Goal: Task Accomplishment & Management: Use online tool/utility

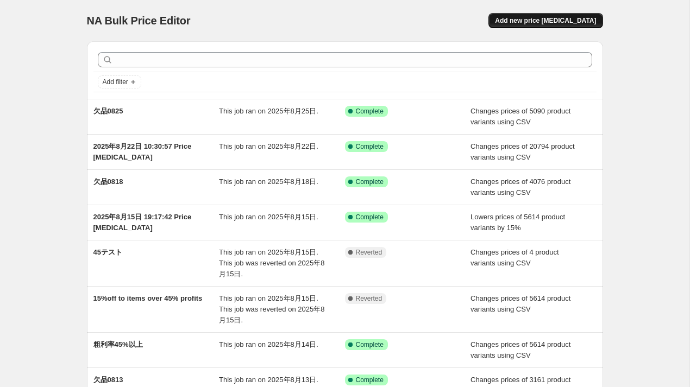
click at [557, 23] on span "Add new price [MEDICAL_DATA]" at bounding box center [545, 20] width 101 height 9
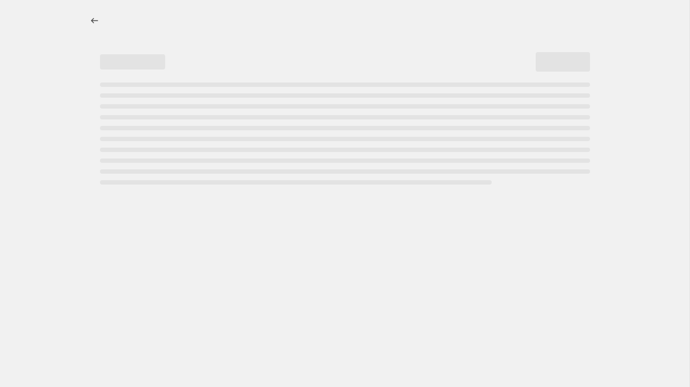
select select "percentage"
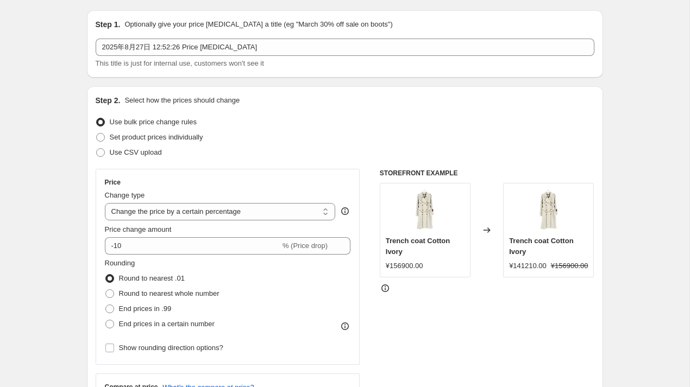
scroll to position [35, 0]
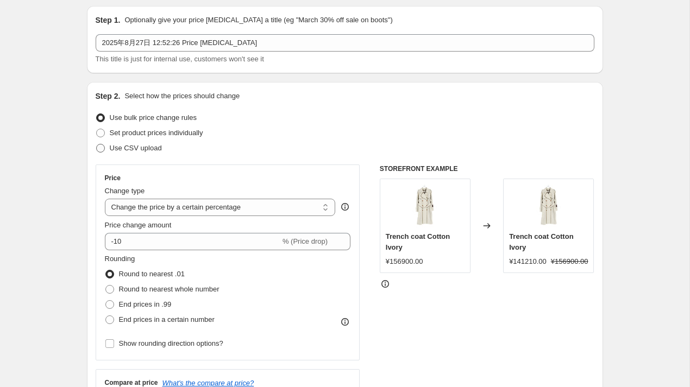
click at [130, 152] on span "Use CSV upload" at bounding box center [136, 148] width 52 height 8
click at [97, 145] on input "Use CSV upload" at bounding box center [96, 144] width 1 height 1
radio input "true"
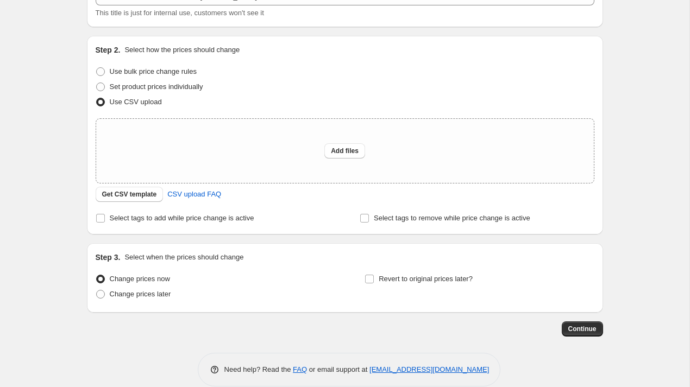
scroll to position [85, 0]
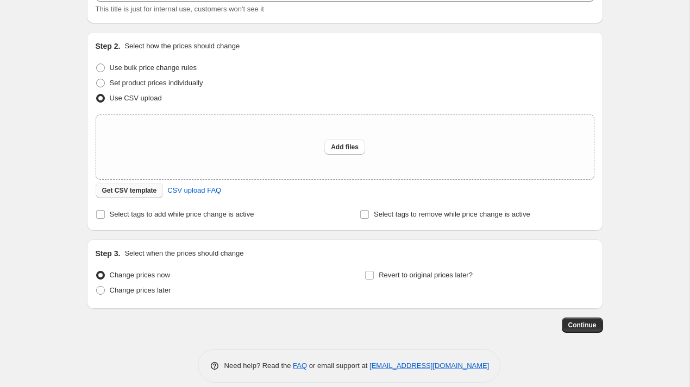
click at [136, 192] on span "Get CSV template" at bounding box center [129, 190] width 55 height 9
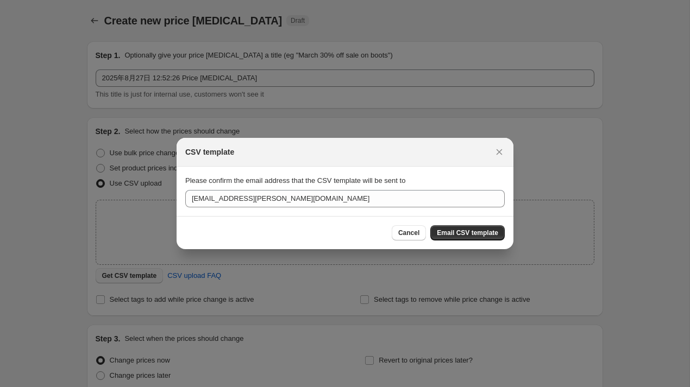
scroll to position [0, 0]
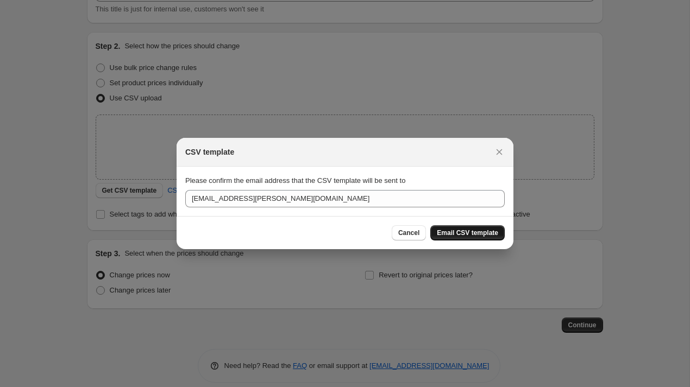
click at [465, 231] on span "Email CSV template" at bounding box center [467, 233] width 61 height 9
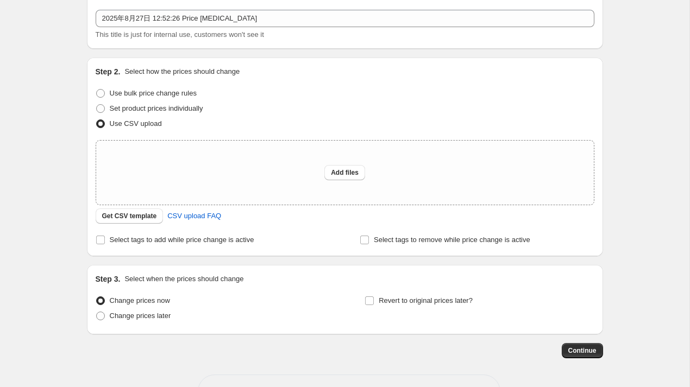
scroll to position [55, 0]
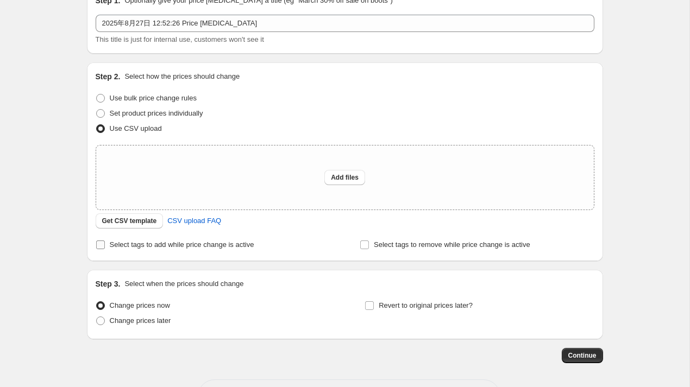
click at [118, 243] on span "Select tags to add while price change is active" at bounding box center [182, 245] width 145 height 8
click at [105, 243] on input "Select tags to add while price change is active" at bounding box center [100, 245] width 9 height 9
checkbox input "true"
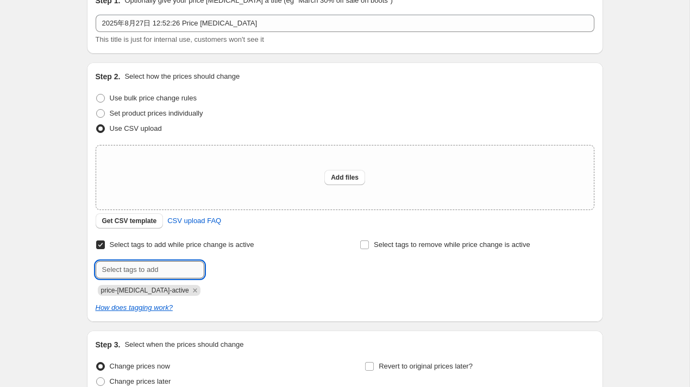
click at [143, 269] on input "text" at bounding box center [150, 269] width 109 height 17
type input "k"
type input "え"
type input "欠品0827"
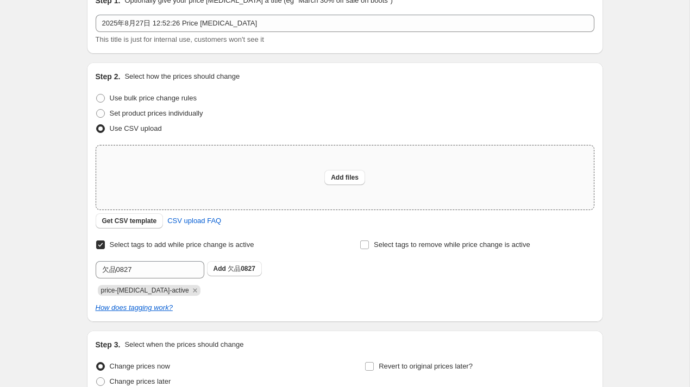
click at [192, 189] on div "Add files" at bounding box center [345, 178] width 498 height 64
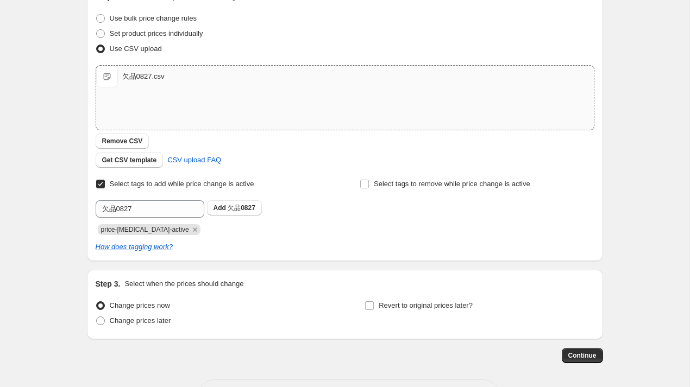
scroll to position [137, 0]
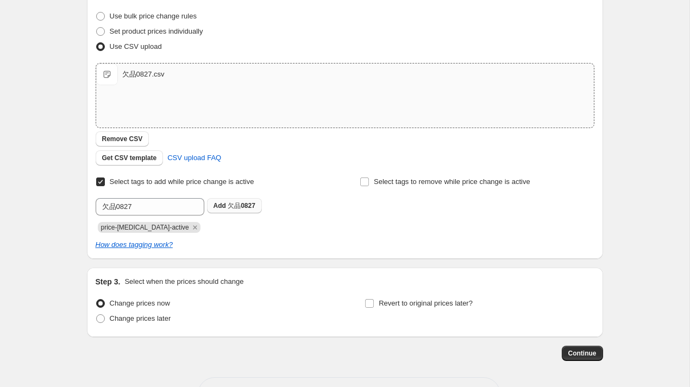
click at [230, 207] on span "欠品0827" at bounding box center [242, 206] width 28 height 8
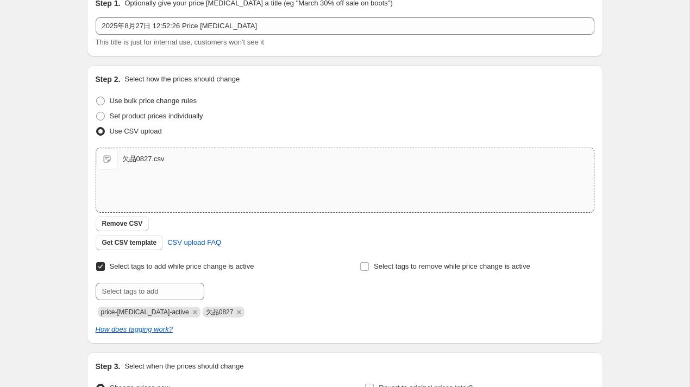
scroll to position [0, 0]
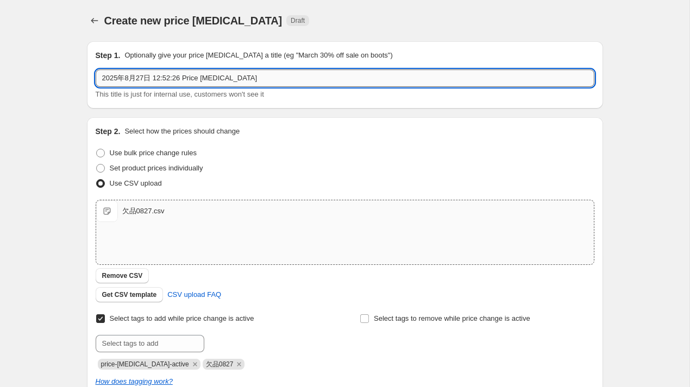
click at [306, 74] on input "2025年8月27日 12:52:26 Price [MEDICAL_DATA]" at bounding box center [345, 78] width 499 height 17
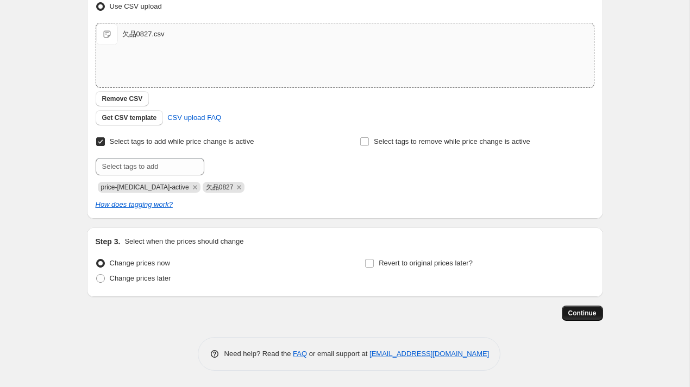
type input "欠品0827"
click at [577, 311] on span "Continue" at bounding box center [582, 313] width 28 height 9
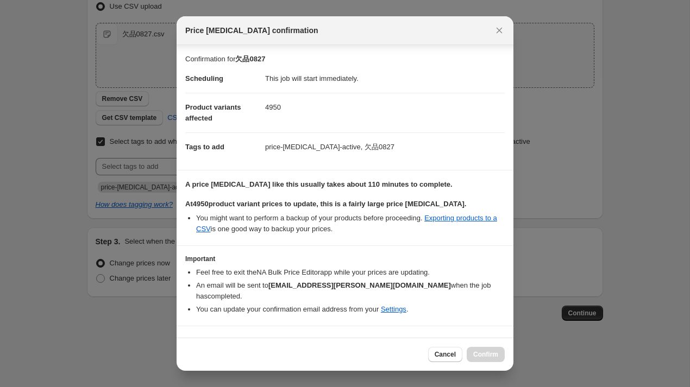
scroll to position [10, 0]
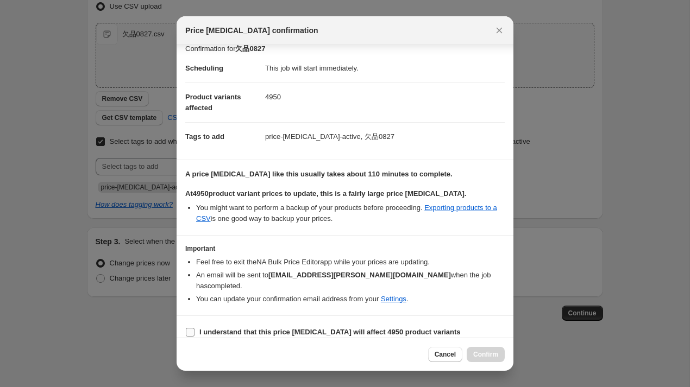
click at [185, 328] on span ":r24:" at bounding box center [190, 333] width 10 height 10
click at [186, 328] on input "I understand that this price [MEDICAL_DATA] will affect 4950 product variants" at bounding box center [190, 332] width 9 height 9
checkbox input "true"
click at [488, 354] on span "Confirm" at bounding box center [485, 354] width 25 height 9
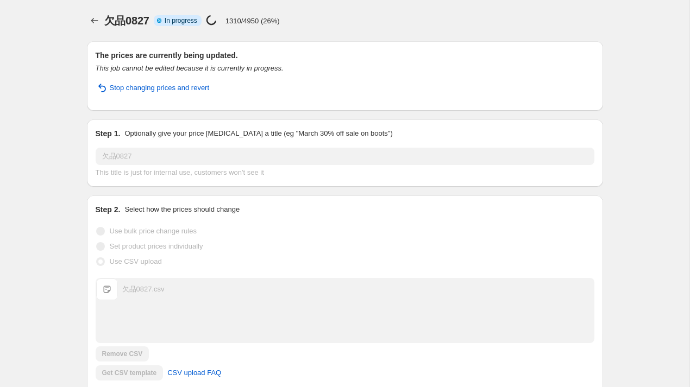
click at [45, 150] on div "欠品0827. This page is ready 欠品0827 Info Partially complete In progress Price [ME…" at bounding box center [344, 309] width 689 height 619
click at [59, 17] on div "欠品0827. This page is ready 欠品0827 Info Partially complete In progress Price [ME…" at bounding box center [344, 309] width 689 height 619
